Goal: Task Accomplishment & Management: Use online tool/utility

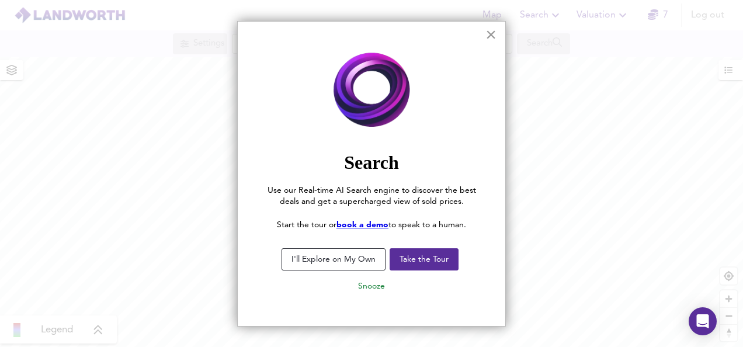
click at [491, 32] on button "×" at bounding box center [490, 34] width 11 height 19
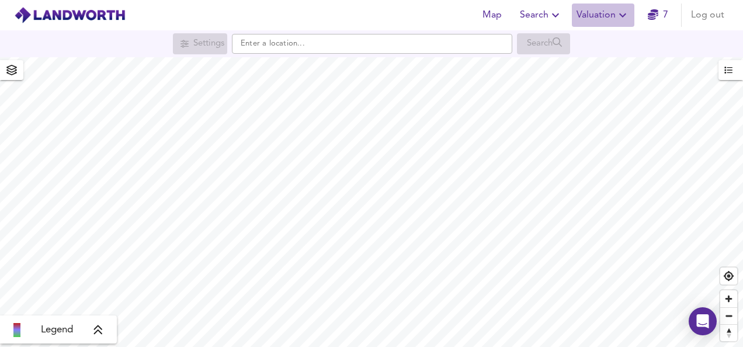
click at [603, 15] on span "Valuation" at bounding box center [603, 15] width 53 height 16
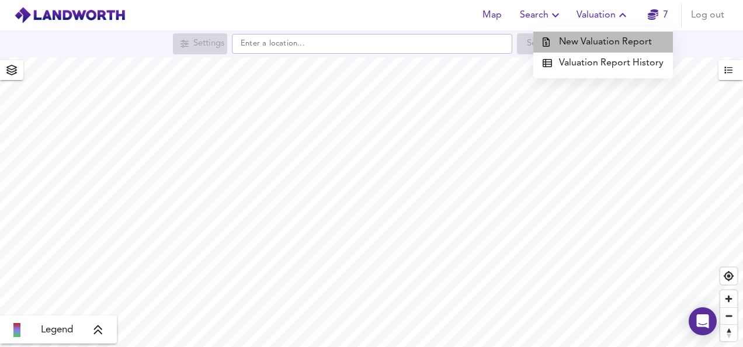
click at [610, 40] on li "New Valuation Report" at bounding box center [603, 42] width 140 height 21
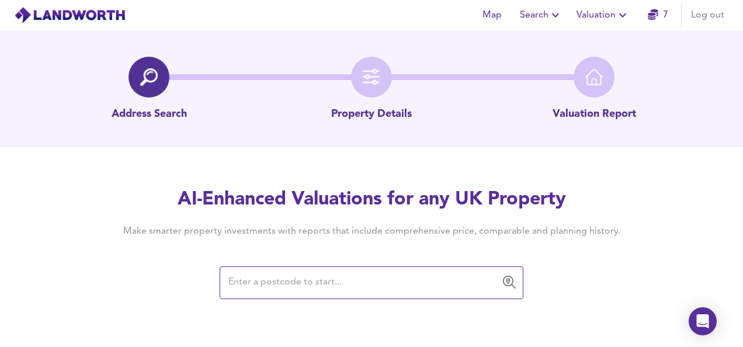
click at [358, 276] on input "text" at bounding box center [363, 283] width 276 height 22
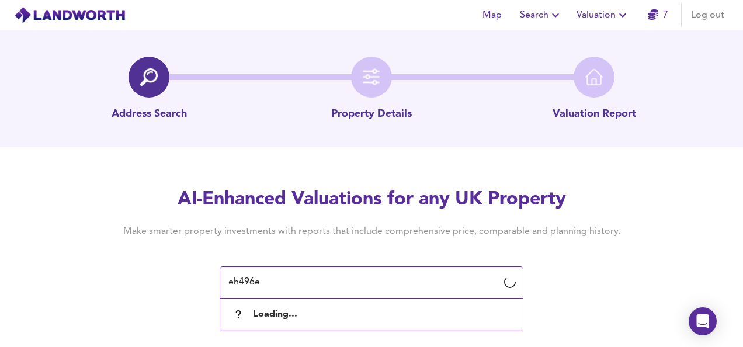
type input "eh496ew"
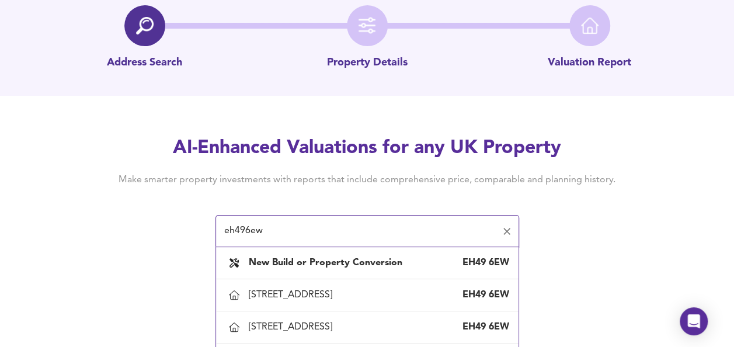
scroll to position [58, 0]
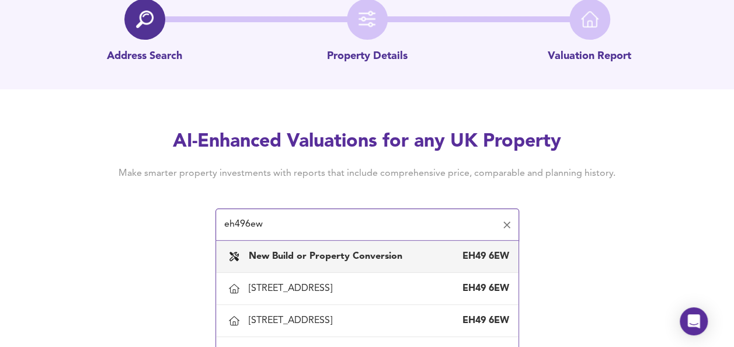
click at [369, 253] on b "New Build or Property Conversion" at bounding box center [326, 256] width 154 height 9
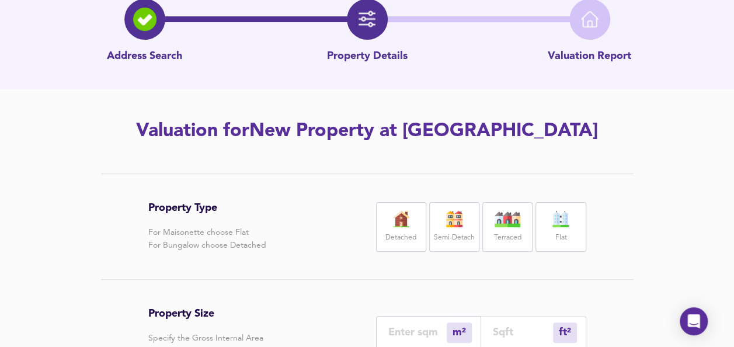
click at [400, 221] on img at bounding box center [401, 219] width 29 height 16
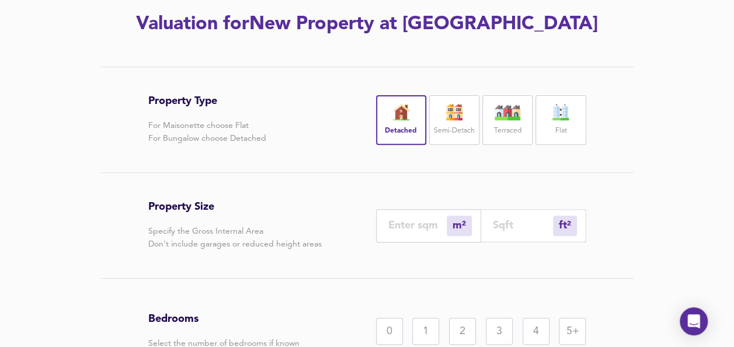
scroll to position [165, 0]
click at [457, 223] on div "m²" at bounding box center [459, 225] width 25 height 20
click at [432, 222] on input "number" at bounding box center [417, 224] width 58 height 12
type input "2"
type input "22"
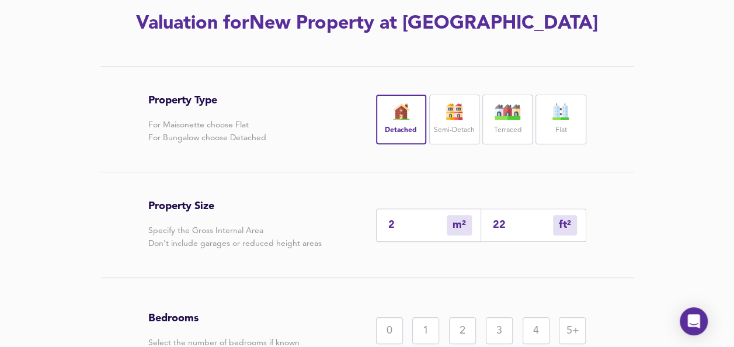
type input "26"
type input "280"
type input "260"
type input "2799"
type input "2600"
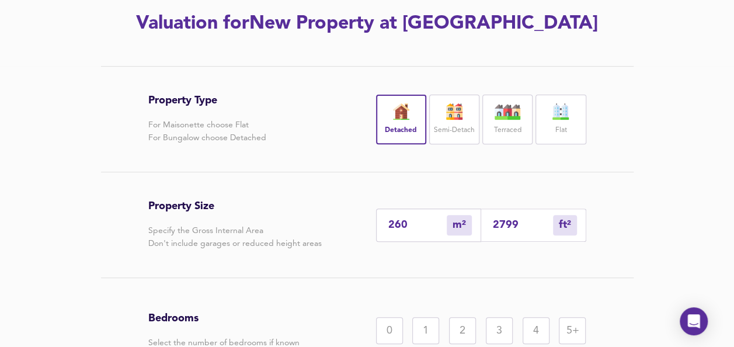
type input "27986"
click at [523, 224] on input "27986" at bounding box center [523, 224] width 60 height 12
type input "260"
type input "2798"
type input "26"
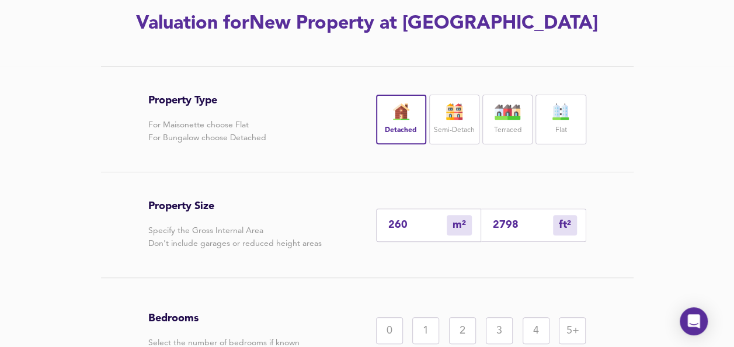
type input "279"
type input "3"
type input "27"
type input "0"
type input "2"
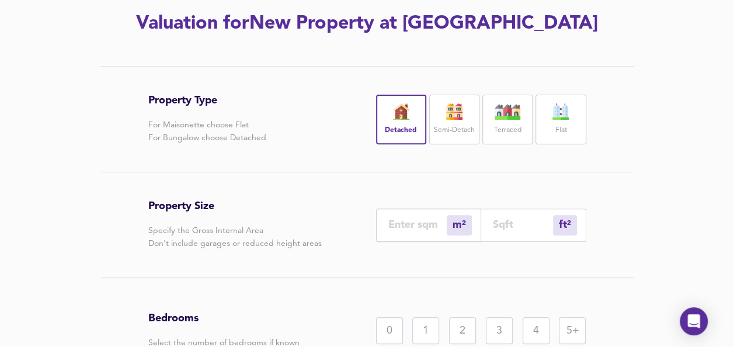
type input "0"
type input "2"
type input "26"
type input "24"
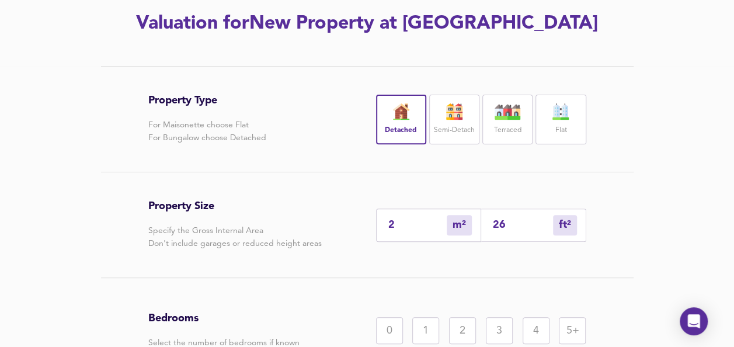
type input "260"
type input "242"
type input "2600"
click at [558, 262] on div "Property Size Specify the Gross Internal Area Don't include garages or reduced …" at bounding box center [367, 224] width 438 height 105
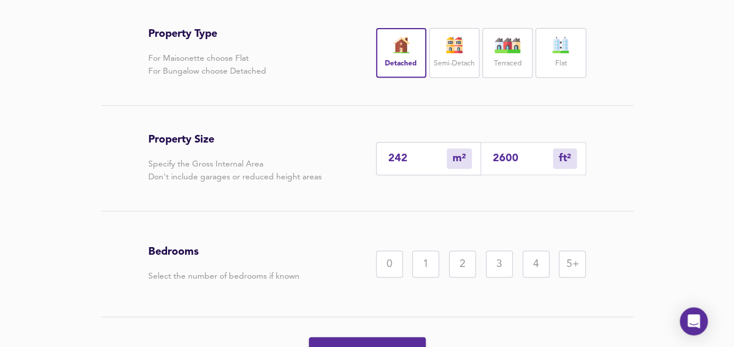
scroll to position [275, 0]
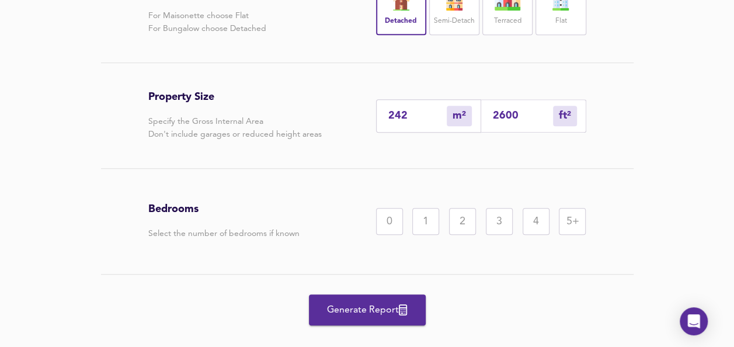
click at [569, 222] on div "5+" at bounding box center [572, 221] width 27 height 27
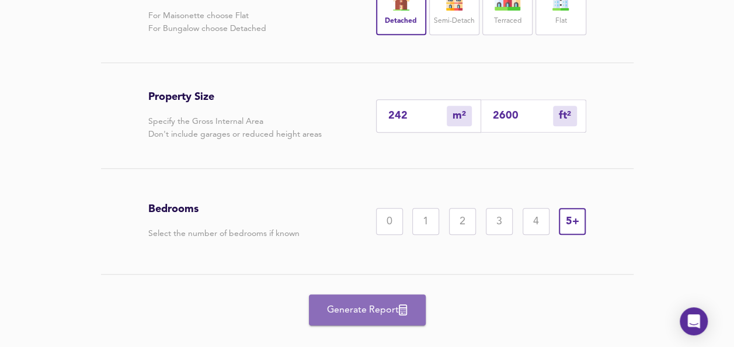
click at [386, 305] on span "Generate Report" at bounding box center [367, 310] width 93 height 16
